Goal: Transaction & Acquisition: Obtain resource

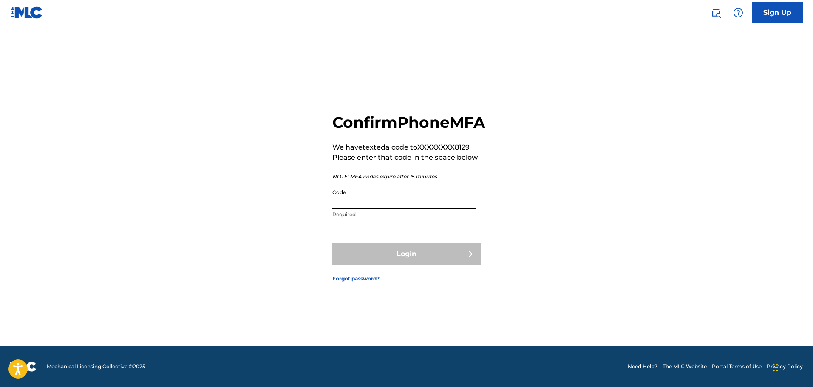
click at [380, 209] on input "Code" at bounding box center [404, 197] width 144 height 24
click at [395, 209] on input "Code" at bounding box center [404, 197] width 144 height 24
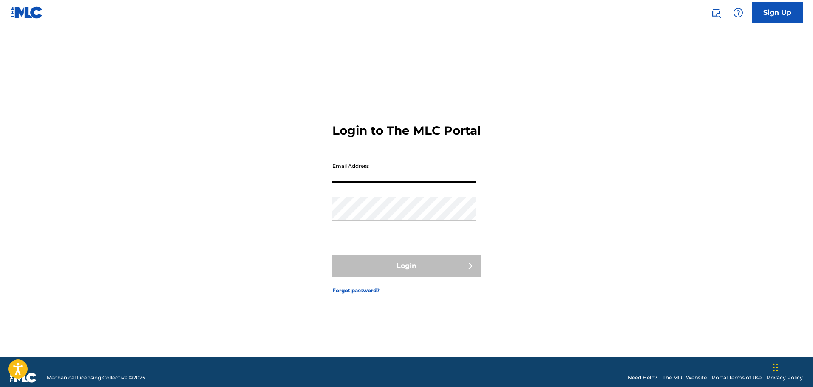
click at [390, 180] on input "Email Address" at bounding box center [404, 171] width 144 height 24
type input "jonesjrjohnnie@yahoo.com"
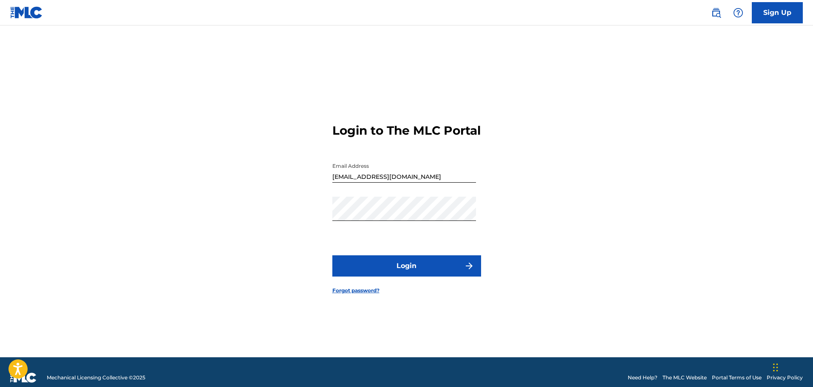
click at [395, 273] on button "Login" at bounding box center [406, 265] width 149 height 21
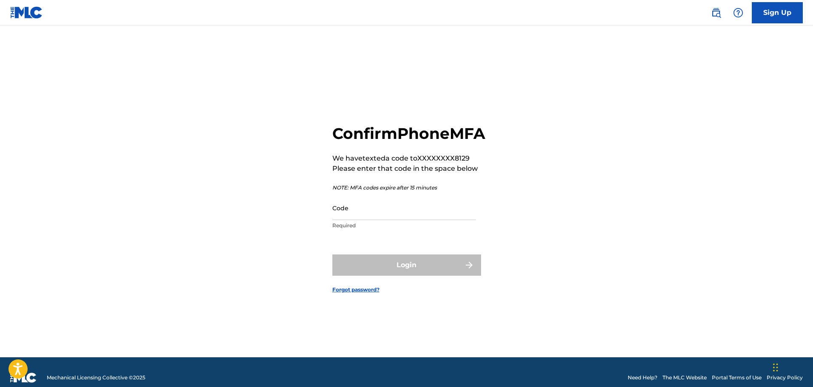
drag, startPoint x: 381, startPoint y: 201, endPoint x: 381, endPoint y: 207, distance: 6.4
click at [381, 202] on div "Confirm Phone MFA We have texted a code to XXXXXXXX8129 Please enter that code …" at bounding box center [408, 179] width 153 height 110
click at [381, 207] on input "Code" at bounding box center [404, 208] width 144 height 24
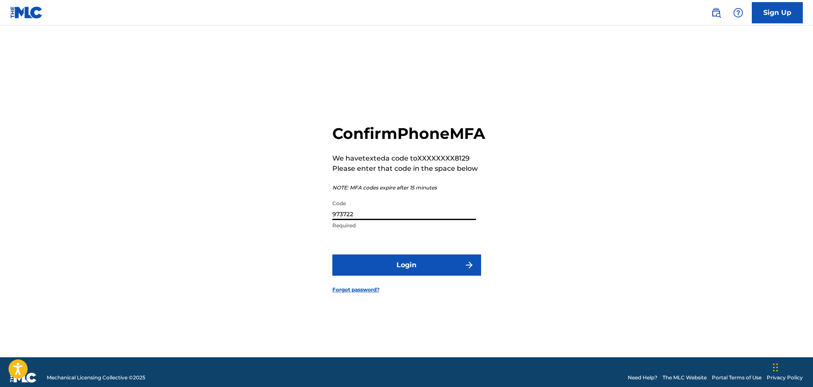
type input "973722"
click at [406, 275] on button "Login" at bounding box center [406, 265] width 149 height 21
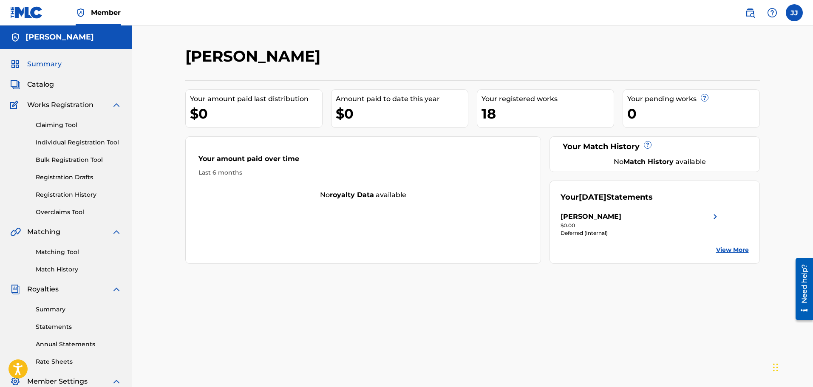
click at [49, 67] on span "Summary" at bounding box center [44, 64] width 34 height 10
click at [62, 348] on link "Annual Statements" at bounding box center [79, 344] width 86 height 9
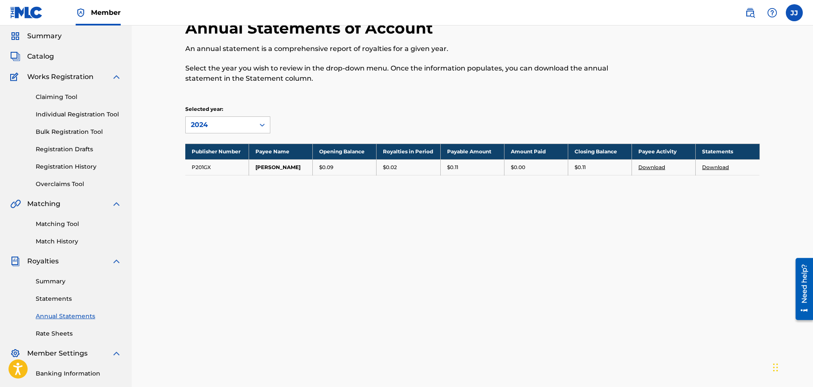
scroll to position [85, 0]
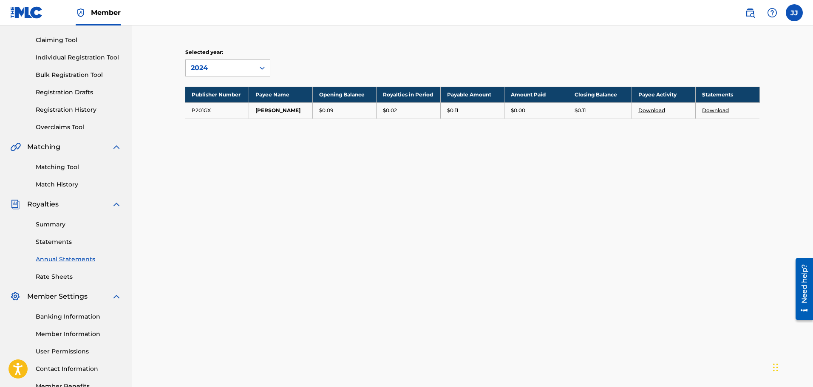
click at [48, 244] on link "Statements" at bounding box center [79, 242] width 86 height 9
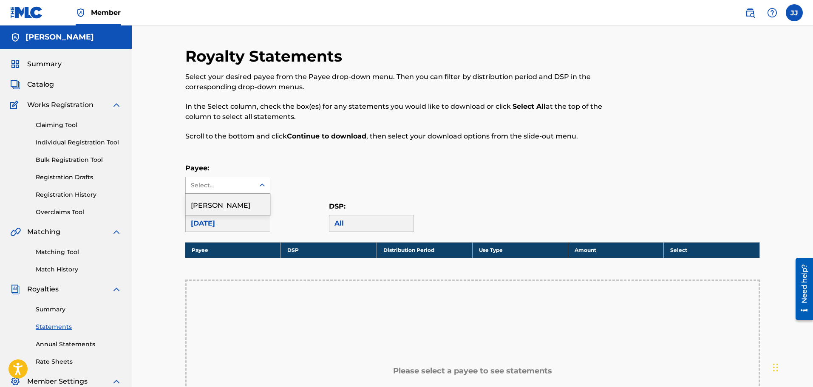
click at [264, 183] on icon at bounding box center [262, 185] width 8 height 8
click at [235, 226] on div "August 2025" at bounding box center [227, 223] width 85 height 17
click at [225, 224] on div "August 2025" at bounding box center [227, 223] width 85 height 17
click at [49, 289] on span "Royalties" at bounding box center [42, 289] width 31 height 10
click at [62, 348] on link "Annual Statements" at bounding box center [79, 344] width 86 height 9
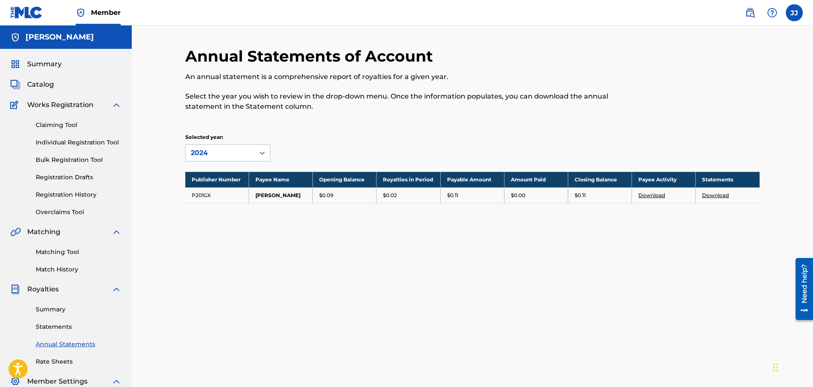
click at [58, 328] on link "Statements" at bounding box center [79, 327] width 86 height 9
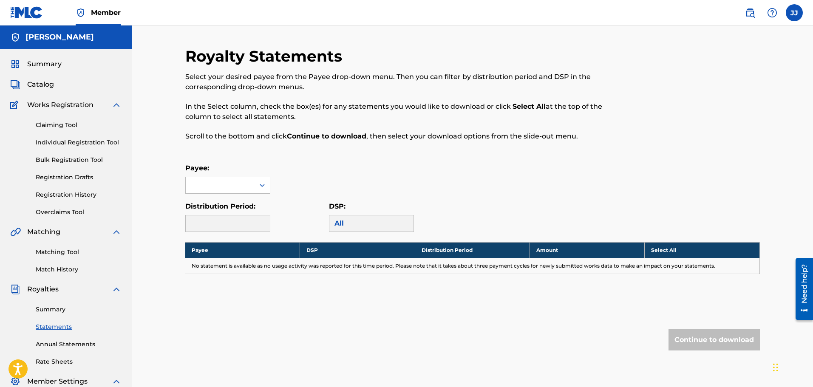
click at [343, 226] on div "All" at bounding box center [371, 223] width 85 height 17
click at [218, 181] on div at bounding box center [220, 185] width 69 height 16
click at [227, 206] on div "JOHNNIE JONES" at bounding box center [228, 204] width 84 height 21
click at [675, 249] on th "Select All" at bounding box center [702, 250] width 115 height 16
click at [551, 250] on th "Amount" at bounding box center [587, 250] width 115 height 16
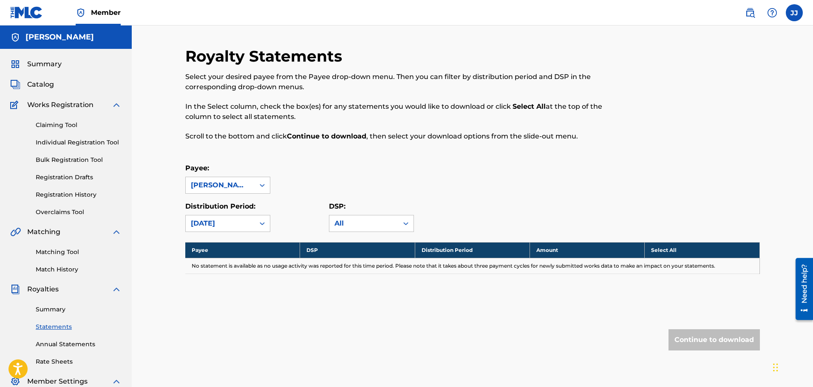
click at [453, 253] on th "Distribution Period" at bounding box center [472, 250] width 115 height 16
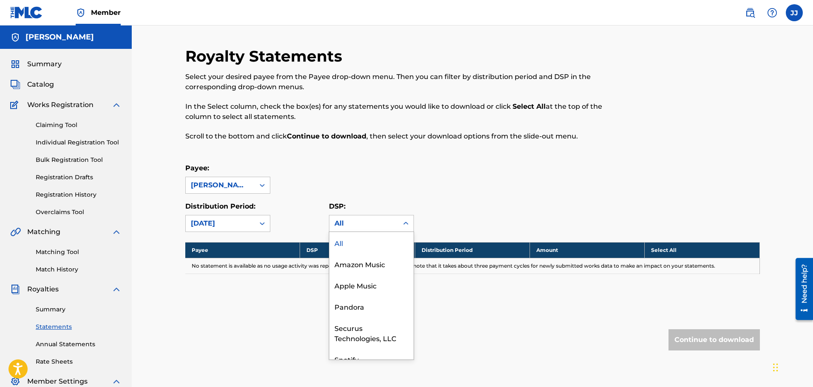
click at [405, 224] on icon at bounding box center [406, 223] width 8 height 8
click at [370, 268] on div "Amazon Music" at bounding box center [371, 263] width 84 height 21
click at [405, 223] on icon at bounding box center [406, 223] width 8 height 8
click at [363, 307] on div "Pandora" at bounding box center [371, 306] width 84 height 21
click at [408, 224] on icon at bounding box center [406, 223] width 8 height 8
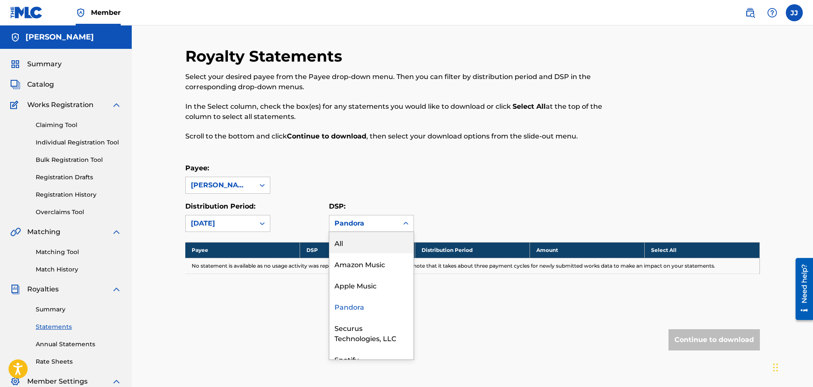
click at [353, 243] on div "All" at bounding box center [371, 242] width 84 height 21
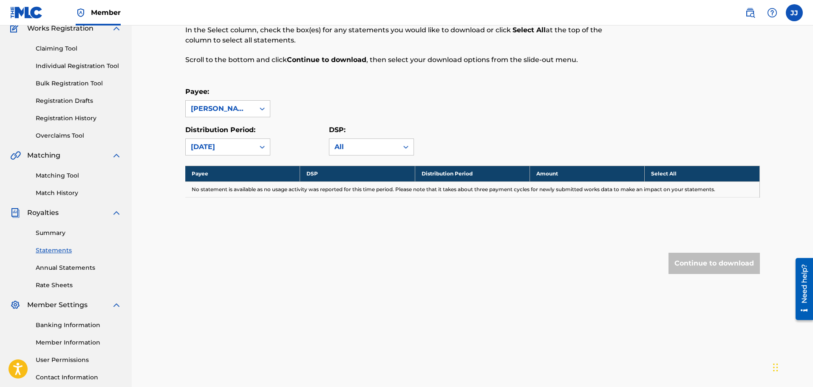
scroll to position [140, 0]
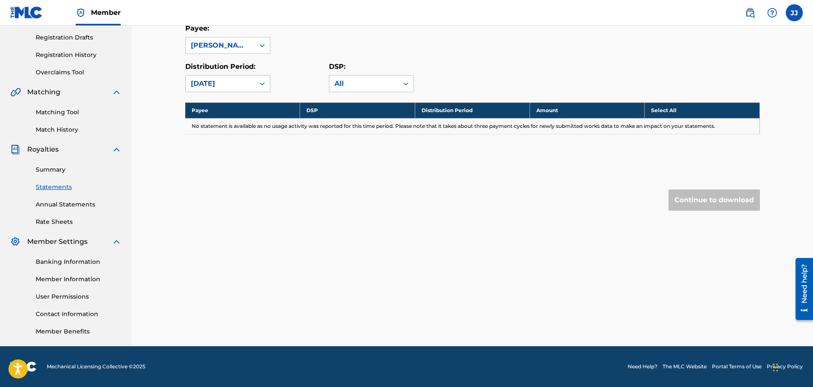
click at [57, 187] on link "Statements" at bounding box center [79, 187] width 86 height 9
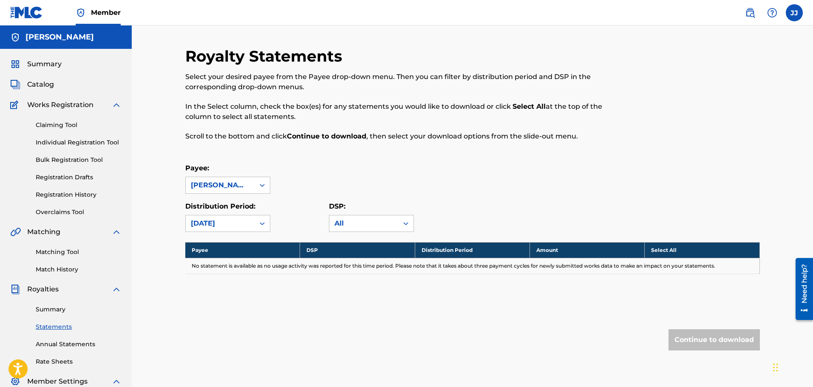
click at [53, 329] on link "Statements" at bounding box center [79, 327] width 86 height 9
click at [61, 214] on link "Overclaims Tool" at bounding box center [79, 212] width 86 height 9
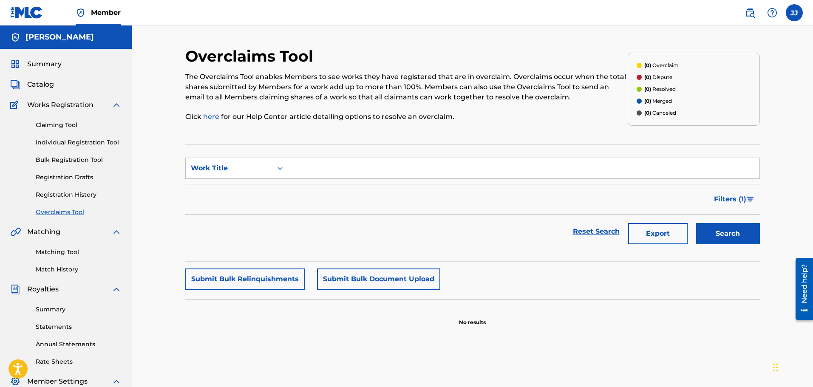
click at [55, 125] on link "Claiming Tool" at bounding box center [79, 125] width 86 height 9
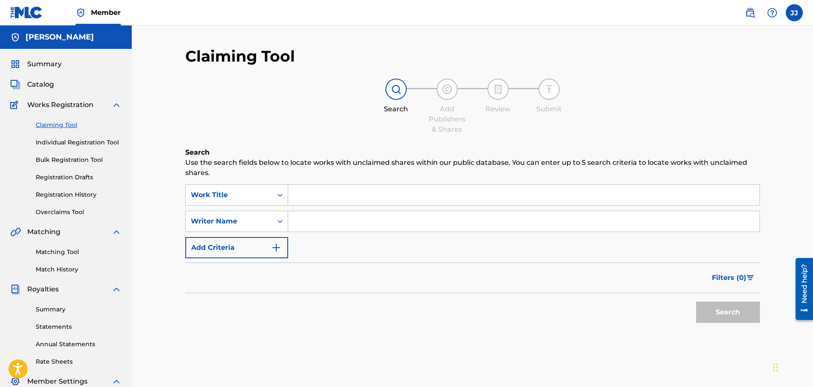
click at [57, 159] on link "Bulk Registration Tool" at bounding box center [79, 160] width 86 height 9
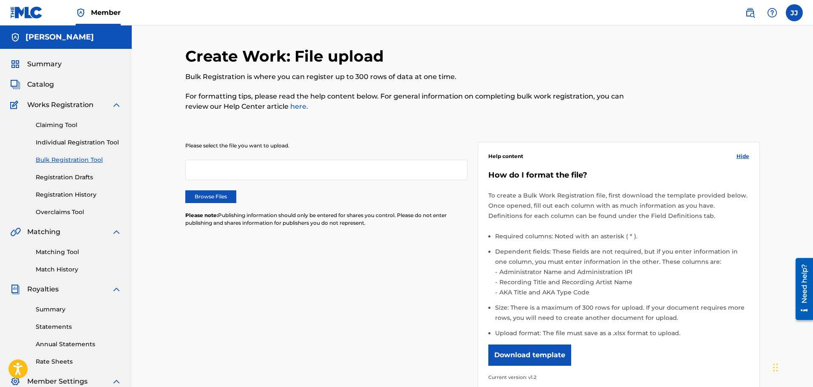
click at [56, 197] on link "Registration History" at bounding box center [79, 194] width 86 height 9
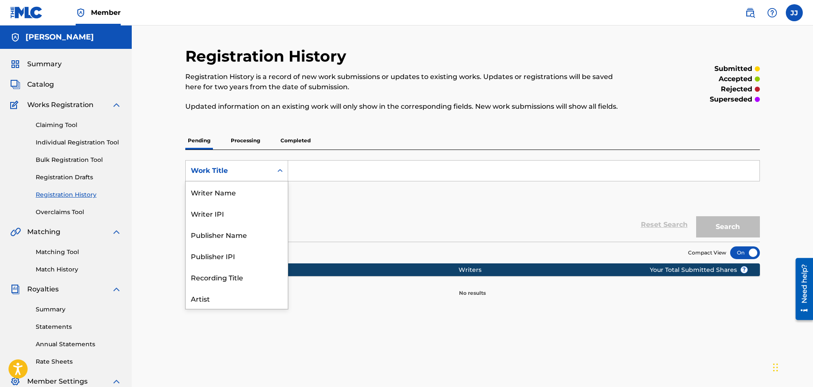
click at [277, 169] on icon "Search Form" at bounding box center [280, 171] width 8 height 8
click at [198, 257] on div "Artist" at bounding box center [237, 255] width 102 height 21
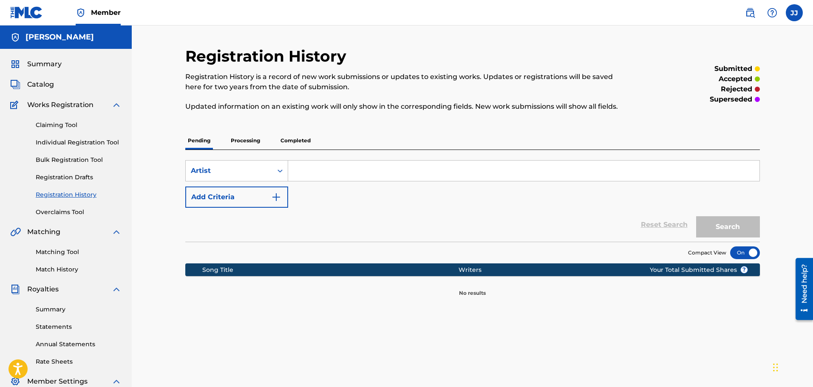
click at [273, 197] on img "Search Form" at bounding box center [276, 197] width 10 height 10
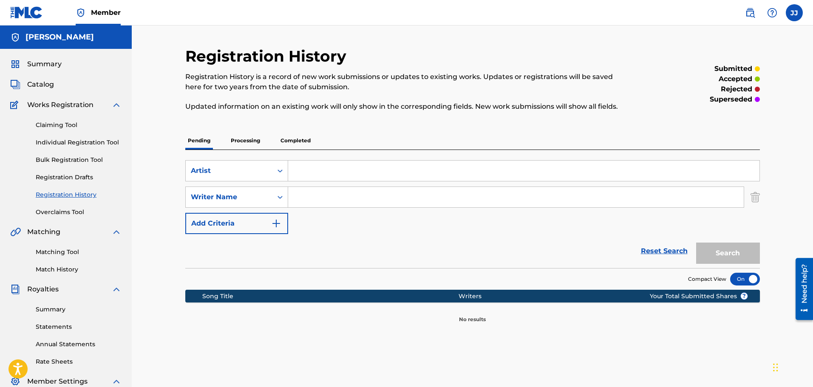
click at [232, 225] on button "Add Criteria" at bounding box center [236, 223] width 103 height 21
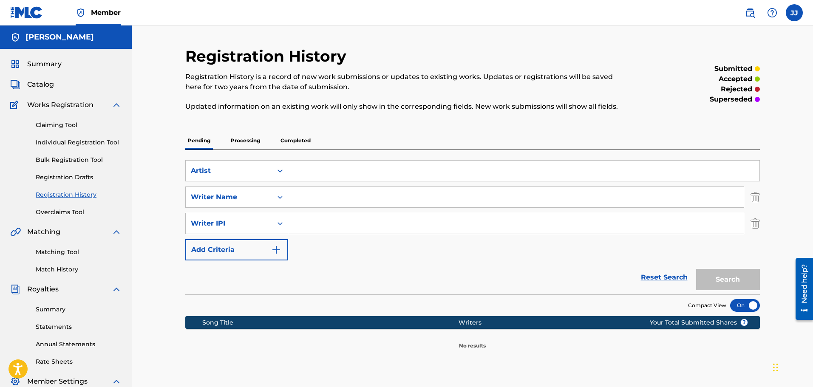
click at [212, 319] on div "Song Title" at bounding box center [330, 322] width 256 height 9
click at [245, 144] on p "Processing" at bounding box center [245, 141] width 34 height 18
click at [301, 147] on p "Completed" at bounding box center [295, 141] width 35 height 18
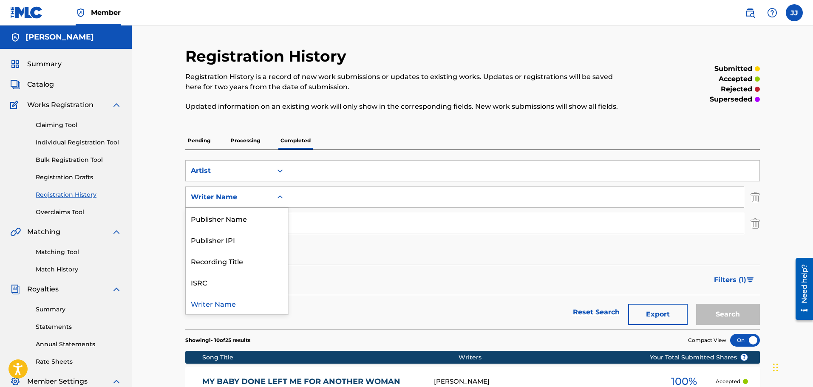
click at [232, 199] on div "Writer Name" at bounding box center [229, 197] width 76 height 10
click at [228, 222] on div "Publisher Name" at bounding box center [237, 218] width 102 height 21
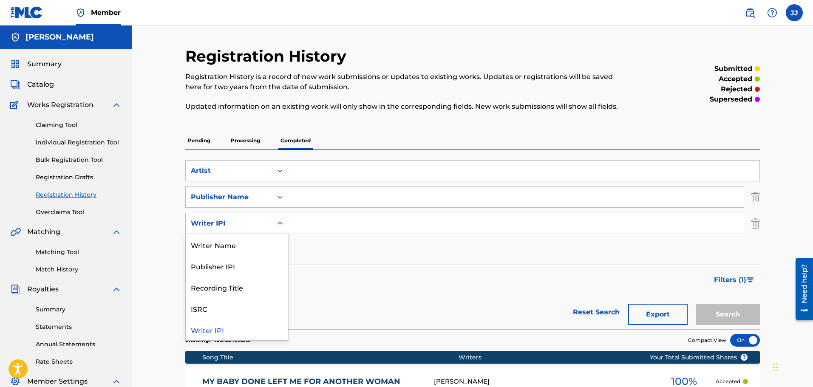
click at [279, 226] on icon "Search Form" at bounding box center [280, 223] width 8 height 8
click at [206, 290] on div "Recording Title" at bounding box center [237, 287] width 102 height 21
click at [282, 221] on icon "Search Form" at bounding box center [280, 223] width 8 height 8
click at [204, 329] on div "Recording Title" at bounding box center [237, 329] width 102 height 21
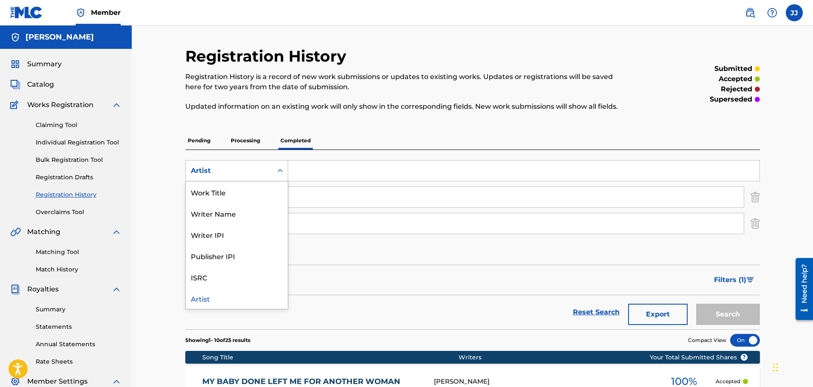
click at [233, 168] on div "Artist" at bounding box center [229, 171] width 76 height 10
click at [215, 237] on div "Writer IPI" at bounding box center [237, 234] width 102 height 21
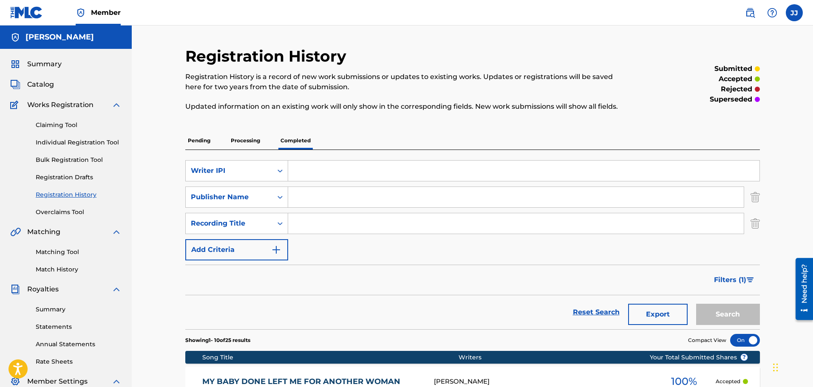
click at [251, 144] on p "Processing" at bounding box center [245, 141] width 34 height 18
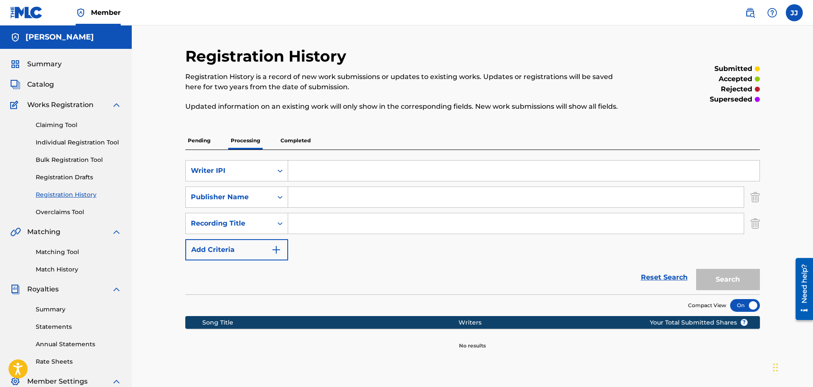
click at [207, 136] on p "Pending" at bounding box center [199, 141] width 28 height 18
click at [662, 278] on link "Reset Search" at bounding box center [664, 277] width 55 height 19
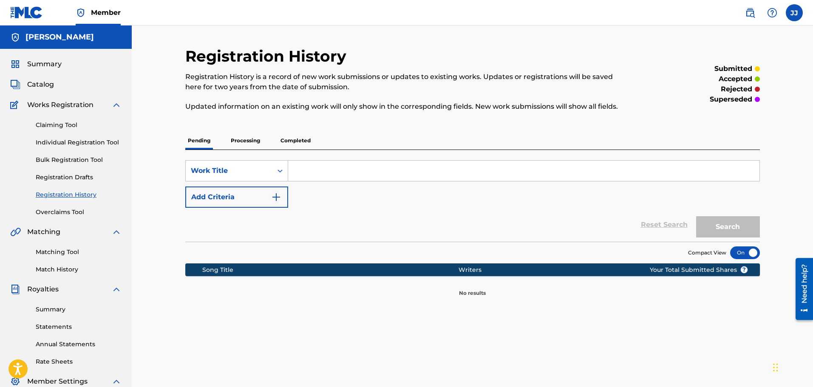
click at [253, 142] on p "Processing" at bounding box center [245, 141] width 34 height 18
click at [288, 144] on p "Completed" at bounding box center [295, 141] width 35 height 18
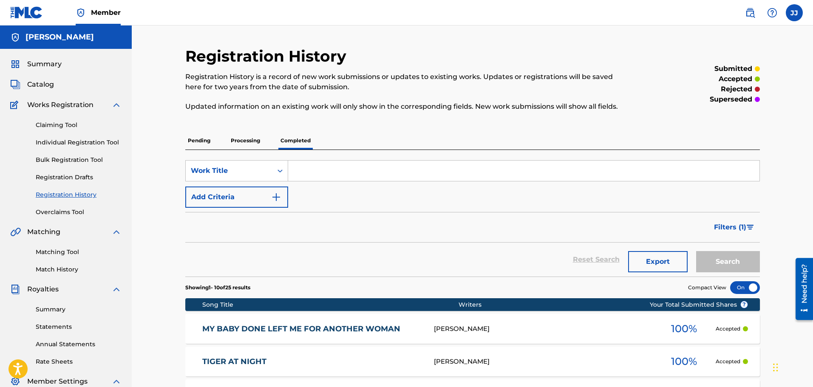
click at [63, 344] on link "Annual Statements" at bounding box center [79, 344] width 86 height 9
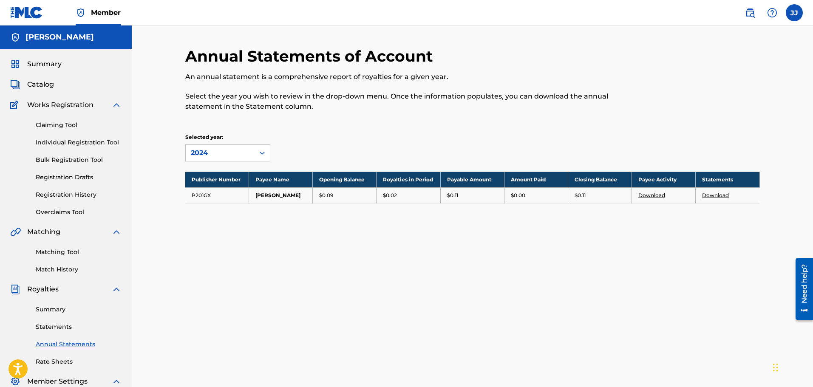
click at [51, 327] on link "Statements" at bounding box center [79, 327] width 86 height 9
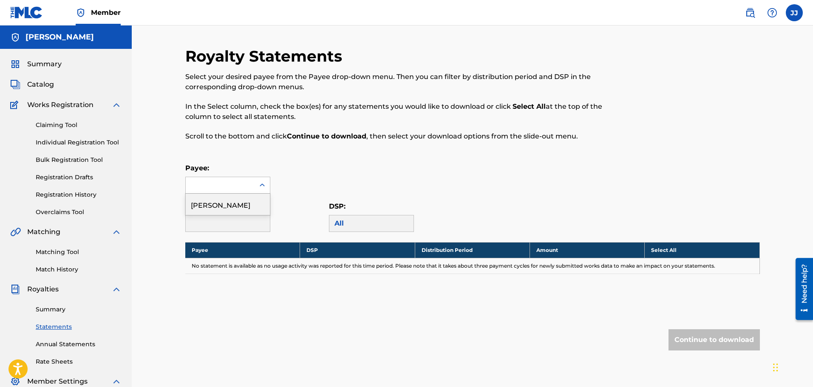
click at [262, 184] on icon at bounding box center [262, 185] width 8 height 8
click at [237, 207] on div "JOHNNIE JONES" at bounding box center [228, 204] width 84 height 21
click at [234, 222] on div "August 2025" at bounding box center [220, 223] width 59 height 10
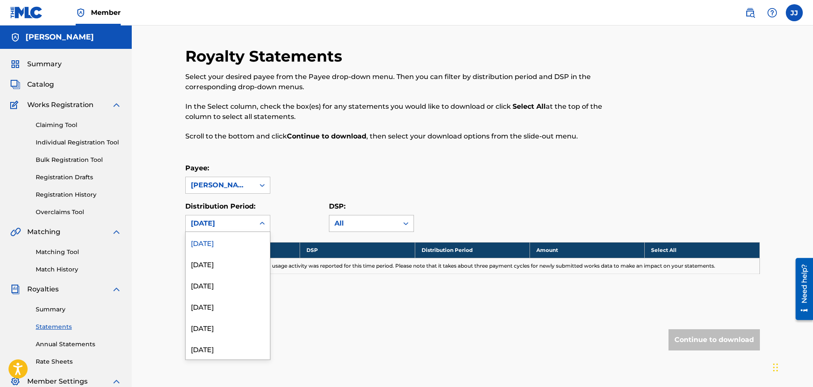
click at [407, 224] on icon at bounding box center [406, 223] width 8 height 8
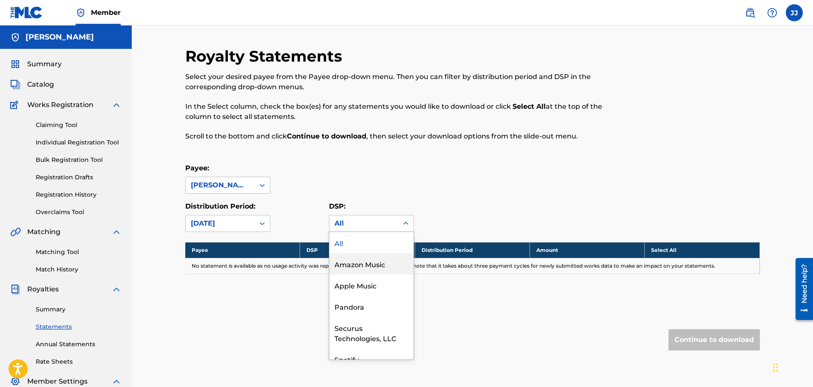
click at [360, 266] on div "Amazon Music" at bounding box center [371, 263] width 84 height 21
click at [370, 224] on div "Amazon Music" at bounding box center [363, 223] width 59 height 10
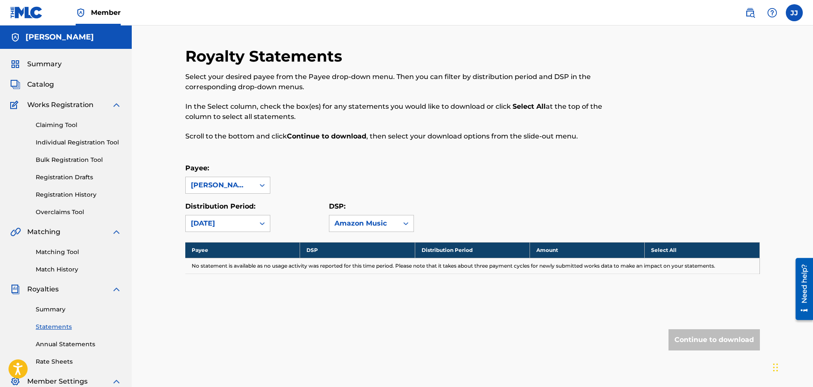
click at [42, 64] on span "Summary" at bounding box center [44, 64] width 34 height 10
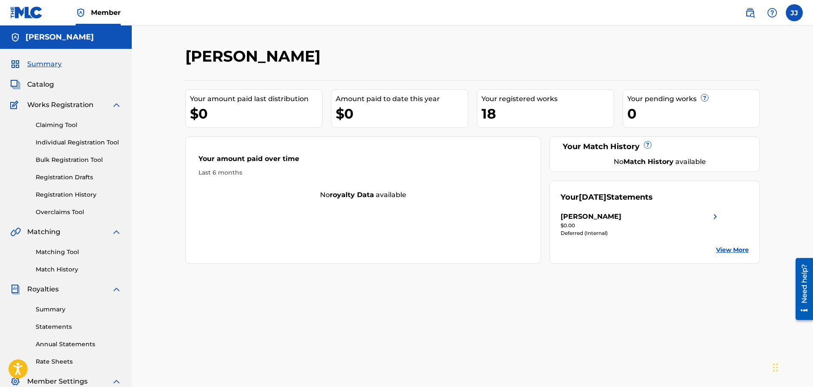
click at [384, 195] on div "No royalty data available" at bounding box center [363, 195] width 355 height 10
click at [723, 252] on link "View More" at bounding box center [732, 250] width 33 height 9
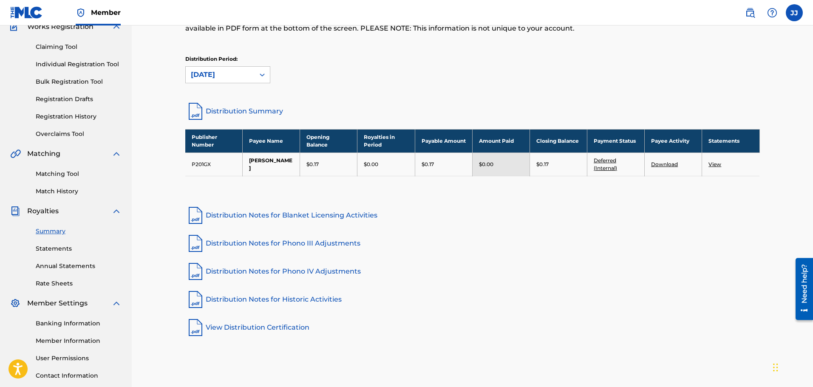
scroll to position [85, 0]
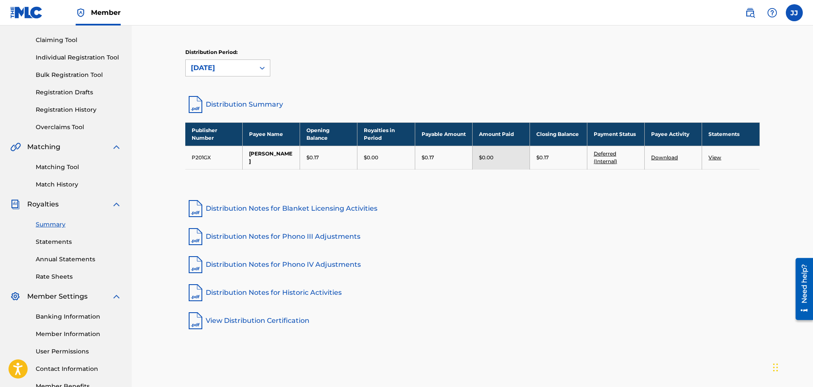
click at [259, 292] on link "Distribution Notes for Historic Activities" at bounding box center [472, 293] width 575 height 20
click at [194, 238] on img at bounding box center [195, 237] width 20 height 20
click at [237, 210] on link "Distribution Notes for Blanket Licensing Activities" at bounding box center [472, 208] width 575 height 20
click at [258, 268] on link "Distribution Notes for Phono IV Adjustments" at bounding box center [472, 265] width 575 height 20
click at [205, 159] on td "P201GX" at bounding box center [213, 157] width 57 height 23
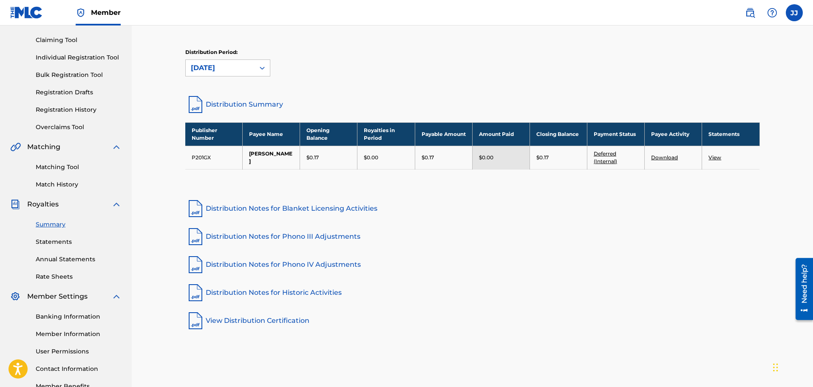
click at [389, 138] on th "Royalties in Period" at bounding box center [385, 133] width 57 height 23
click at [436, 139] on th "Payable Amount" at bounding box center [443, 133] width 57 height 23
click at [602, 163] on link "Deferred (Internal)" at bounding box center [605, 157] width 23 height 14
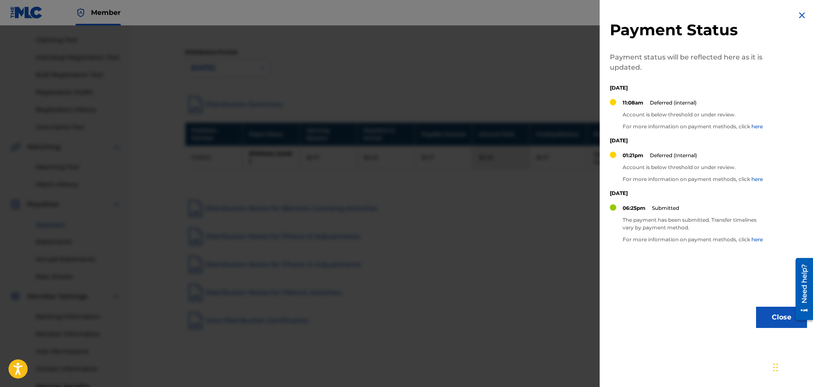
click at [649, 197] on p "Thursday, August 07, 2025" at bounding box center [688, 194] width 157 height 8
click at [778, 316] on button "Close" at bounding box center [781, 317] width 51 height 21
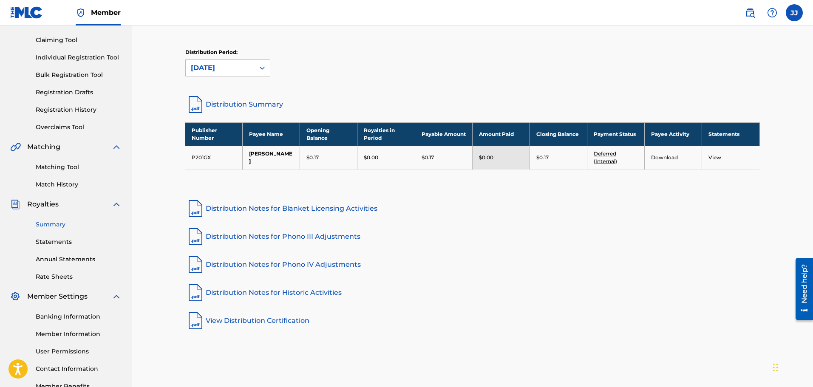
click at [509, 158] on div "$0.00" at bounding box center [501, 158] width 44 height 8
click at [558, 163] on td "$0.17" at bounding box center [558, 157] width 57 height 23
click at [608, 163] on link "Deferred (Internal)" at bounding box center [605, 157] width 23 height 14
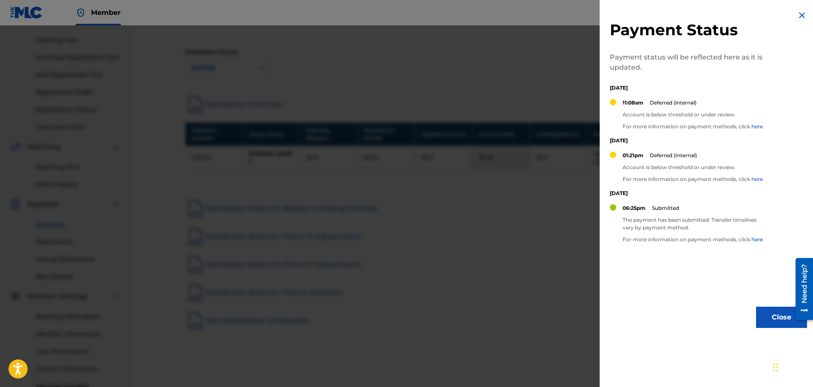
click at [776, 318] on button "Close" at bounding box center [781, 317] width 51 height 21
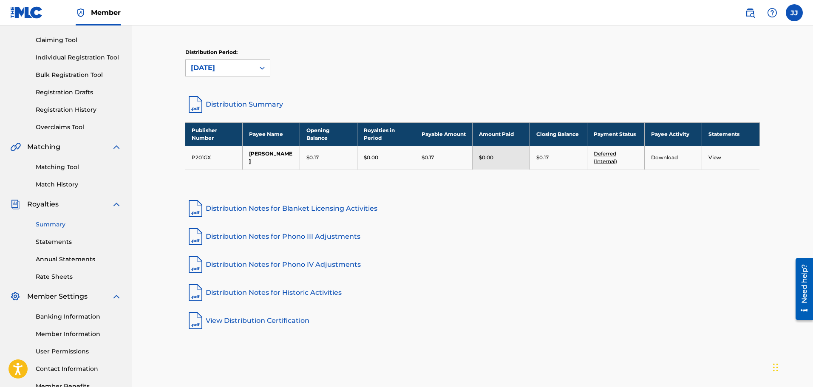
click at [665, 158] on link "Download" at bounding box center [664, 157] width 27 height 6
click at [804, 292] on div "Need help?" at bounding box center [804, 283] width 11 height 39
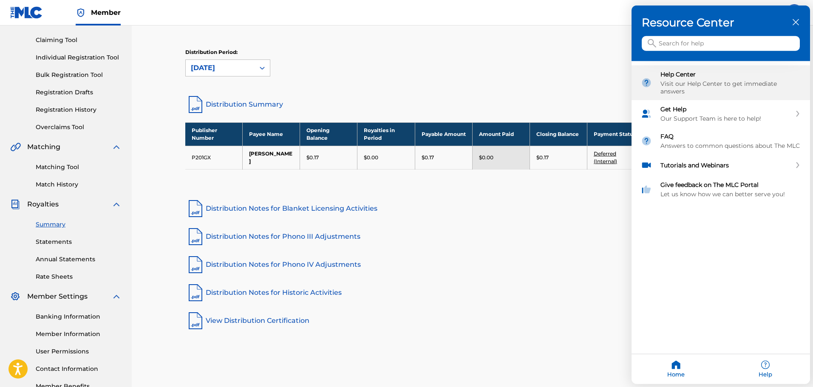
click at [678, 75] on div "Help Center" at bounding box center [730, 75] width 140 height 8
